Goal: Information Seeking & Learning: Learn about a topic

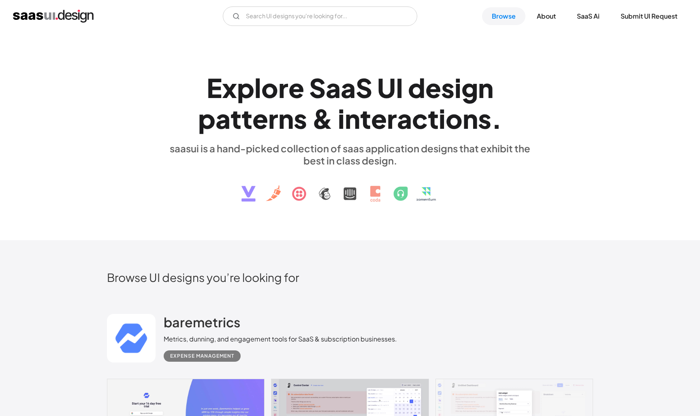
scroll to position [-1, 0]
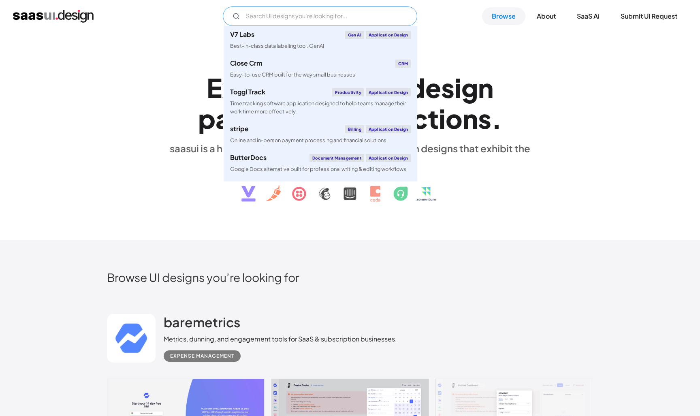
click at [331, 15] on input "Email Form" at bounding box center [320, 15] width 195 height 19
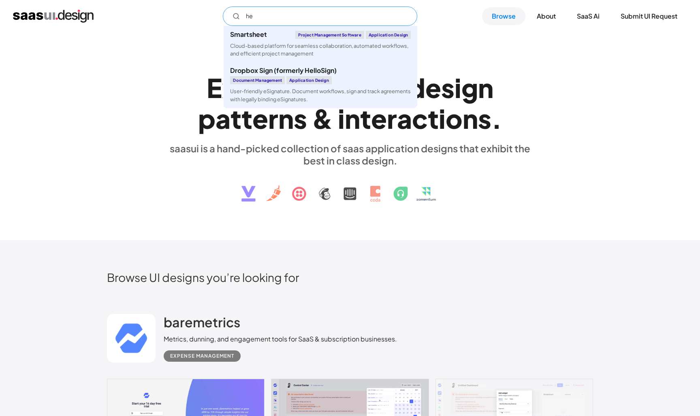
type input "h"
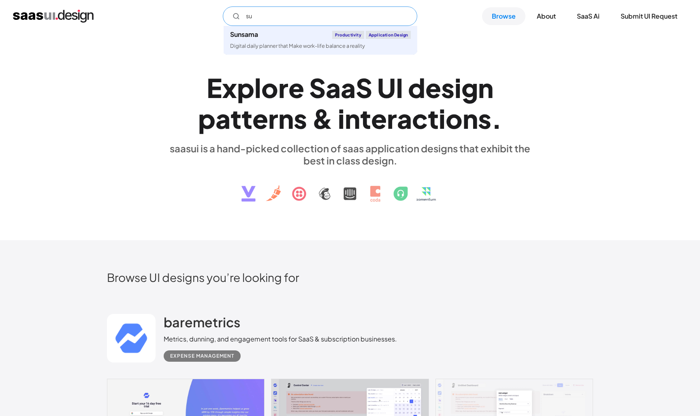
type input "s"
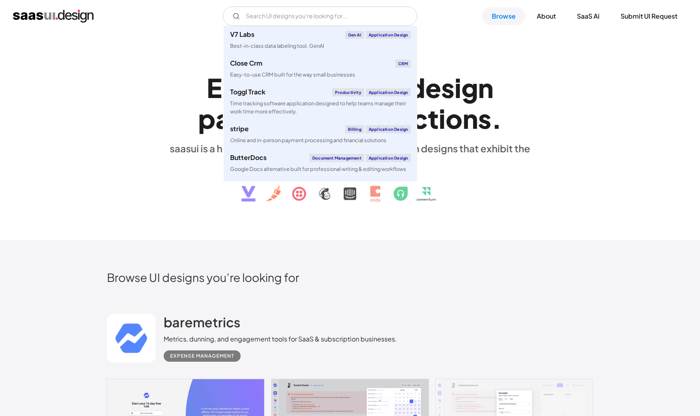
click at [515, 205] on div "E x p l o r e S a a S U I d e s i g n p a t t e r n s & i n t e r a c t i o n s…" at bounding box center [350, 136] width 373 height 145
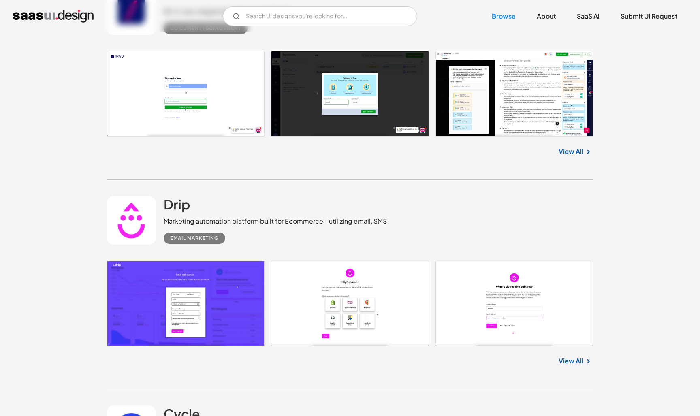
scroll to position [91, 0]
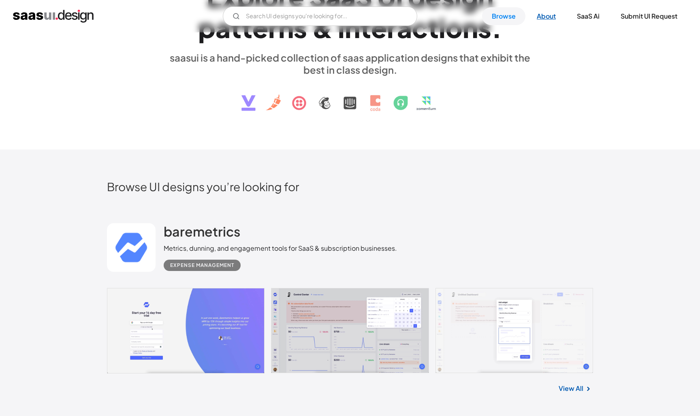
click at [541, 14] on link "About" at bounding box center [546, 16] width 39 height 18
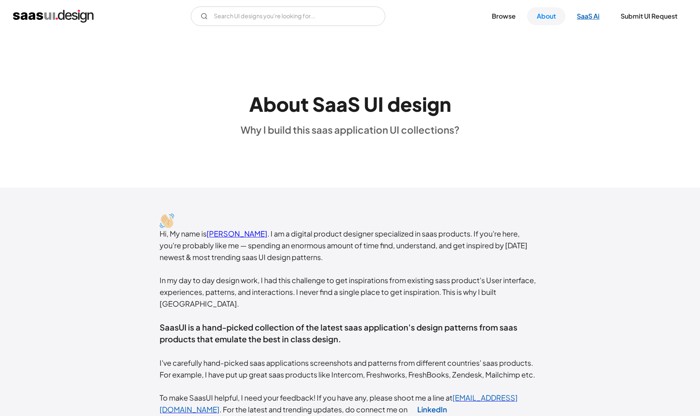
scroll to position [0, 0]
click at [590, 14] on link "SaaS Ai" at bounding box center [588, 16] width 42 height 18
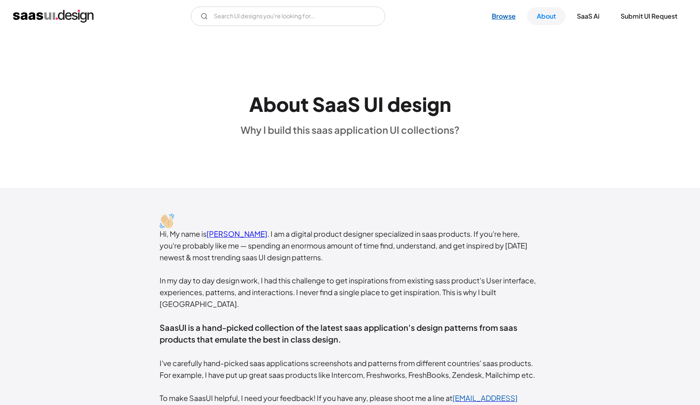
click at [501, 17] on link "Browse" at bounding box center [503, 16] width 43 height 18
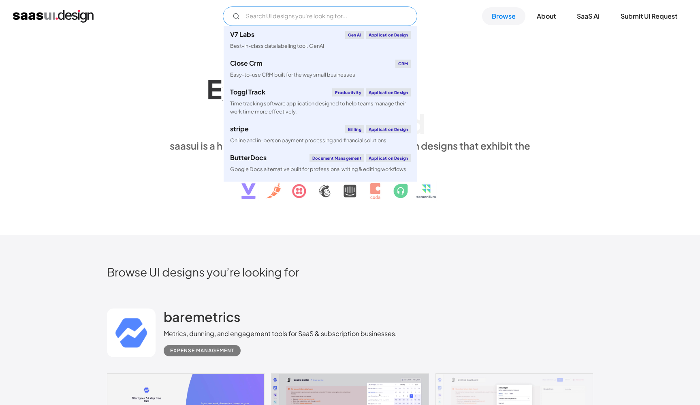
click at [301, 13] on input "Email Form" at bounding box center [320, 15] width 195 height 19
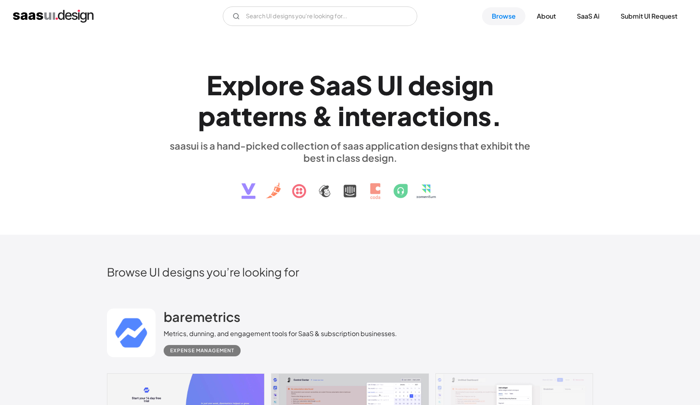
click at [152, 166] on div "E x p l o r e S a a S U I d e s i g n p a t t e r n s & i n t e r a c t i o n s…" at bounding box center [350, 133] width 486 height 145
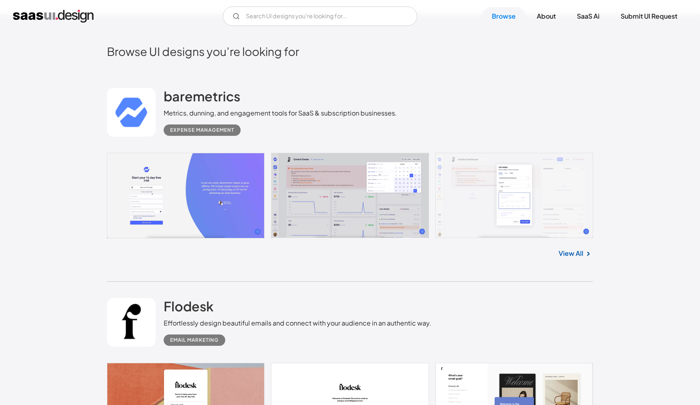
scroll to position [232, 0]
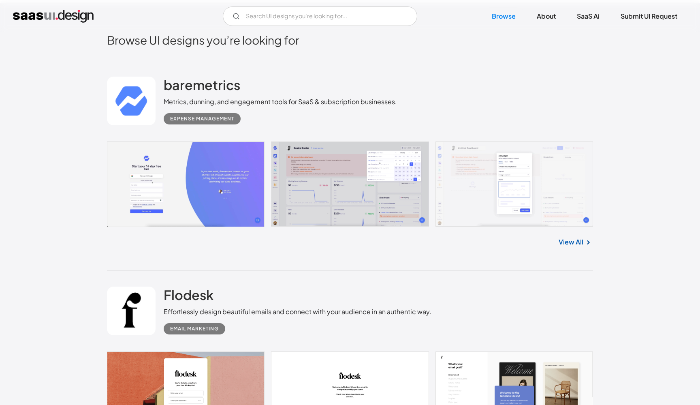
click at [575, 243] on link "View All" at bounding box center [571, 242] width 25 height 10
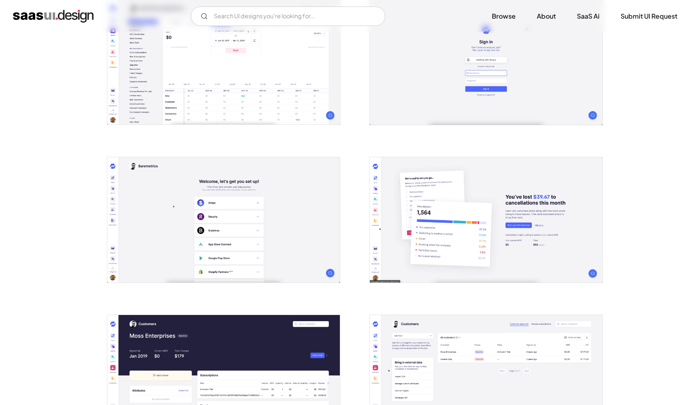
scroll to position [894, 0]
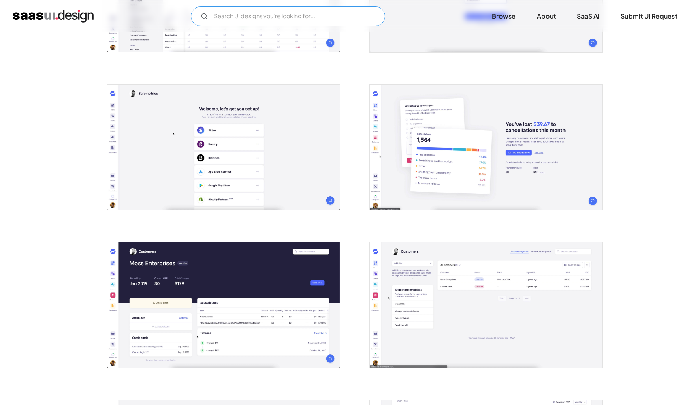
click at [322, 21] on input "Email Form" at bounding box center [288, 15] width 195 height 19
click at [350, 231] on div at bounding box center [350, 63] width 486 height 1577
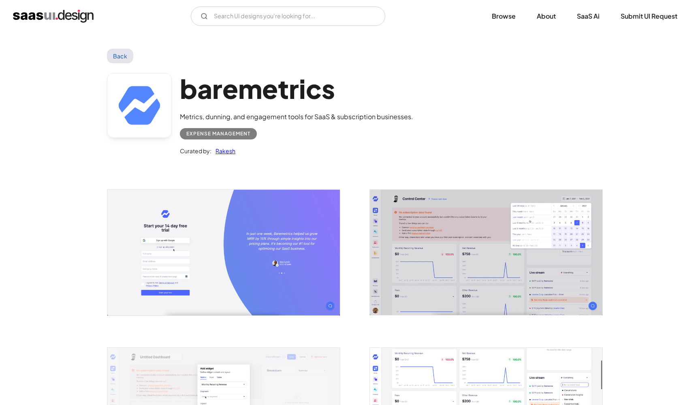
scroll to position [0, 0]
click at [49, 24] on div "V7 Labs Gen AI Application Design Best-in-class data labeling tool. GenAI Close…" at bounding box center [350, 15] width 674 height 19
click at [49, 18] on img "home" at bounding box center [53, 16] width 81 height 13
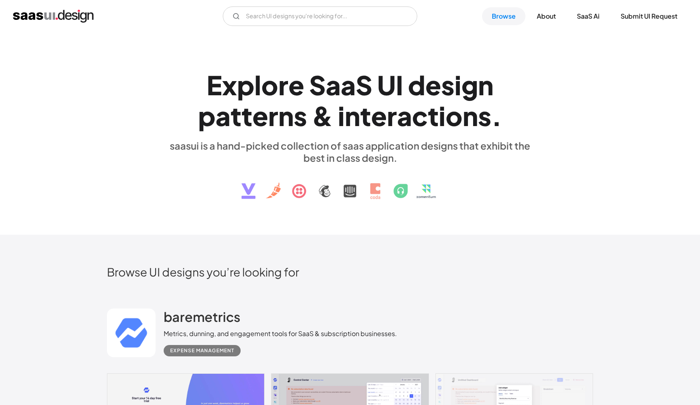
click at [403, 195] on img at bounding box center [350, 185] width 246 height 42
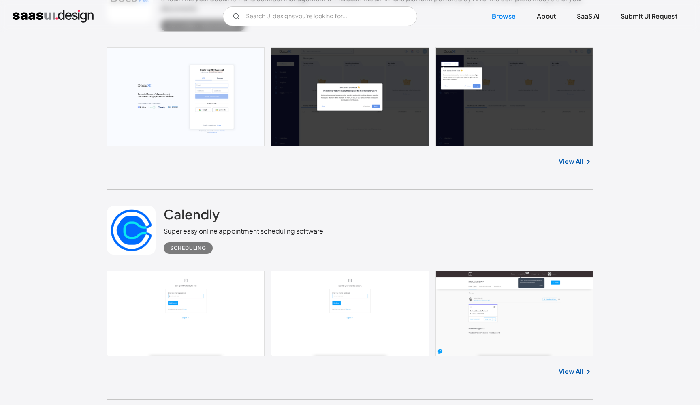
scroll to position [7614, 0]
